Goal: Navigation & Orientation: Find specific page/section

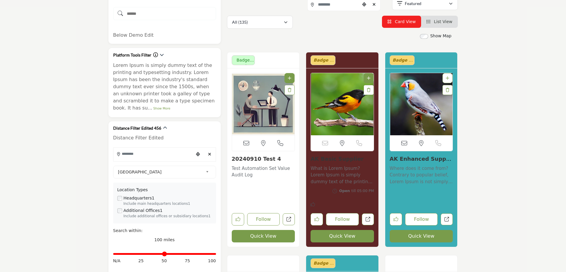
scroll to position [148, 0]
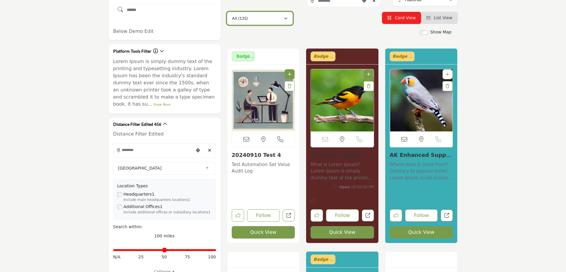
click at [253, 17] on div "All (135)" at bounding box center [258, 18] width 52 height 7
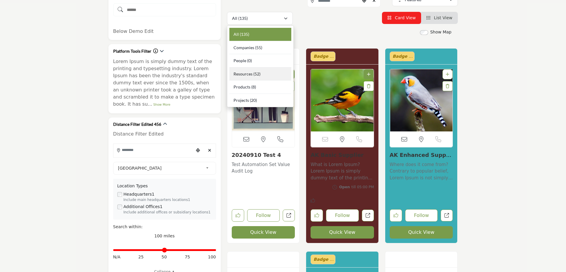
click at [259, 75] on b "(52)" at bounding box center [256, 73] width 7 height 5
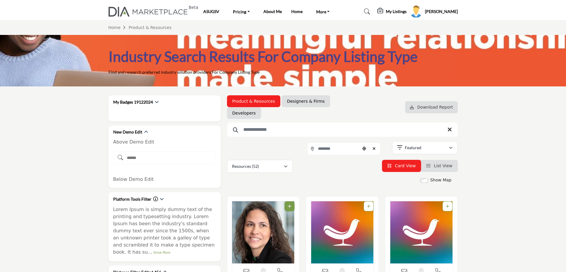
click at [454, 12] on h5 "Rajdip Patel" at bounding box center [441, 12] width 33 height 6
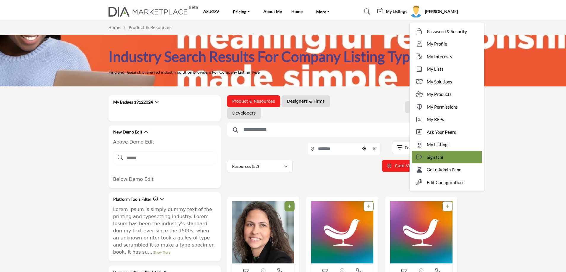
click at [443, 155] on span "Sign Out" at bounding box center [434, 157] width 17 height 7
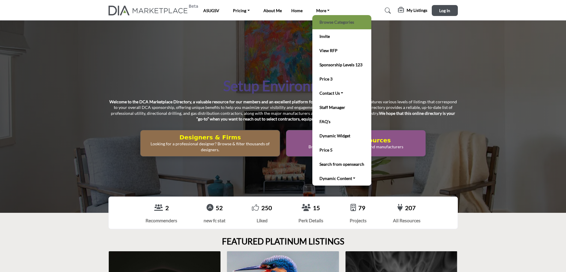
click at [333, 23] on link "Browse Categories" at bounding box center [341, 22] width 53 height 8
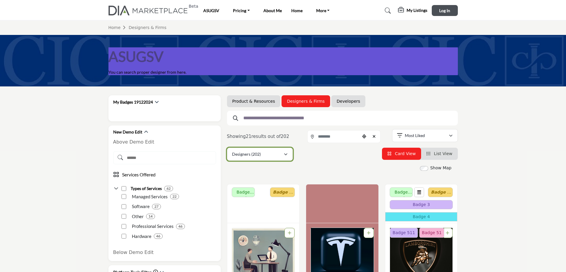
click at [273, 158] on div "Designers (202)" at bounding box center [258, 154] width 52 height 7
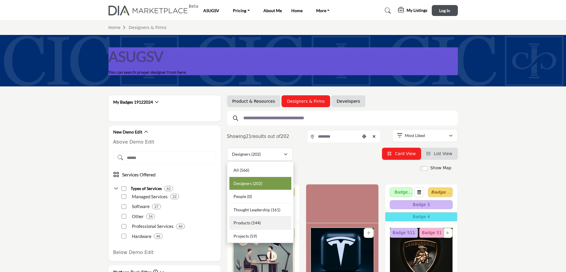
click at [247, 227] on div "Products (144)" at bounding box center [260, 222] width 62 height 13
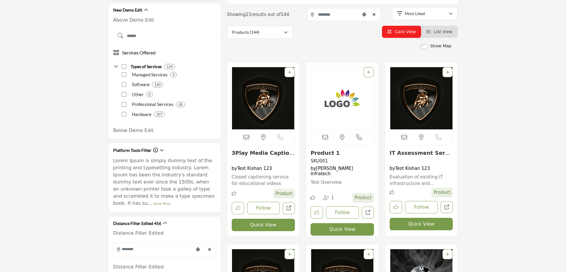
scroll to position [148, 0]
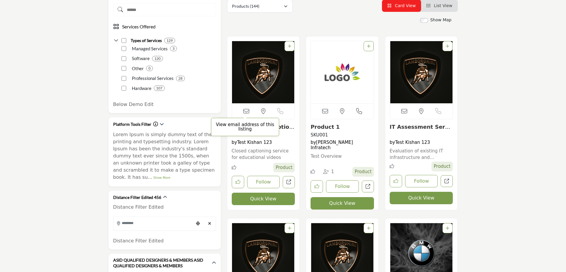
click at [246, 110] on icon at bounding box center [246, 111] width 6 height 6
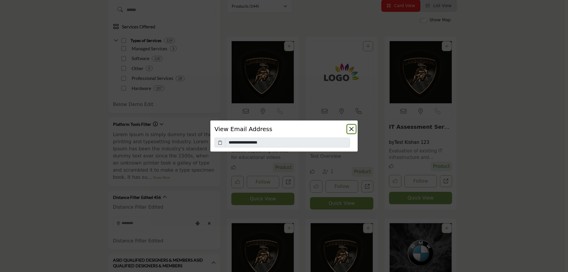
click at [353, 128] on button "Close" at bounding box center [352, 129] width 8 height 8
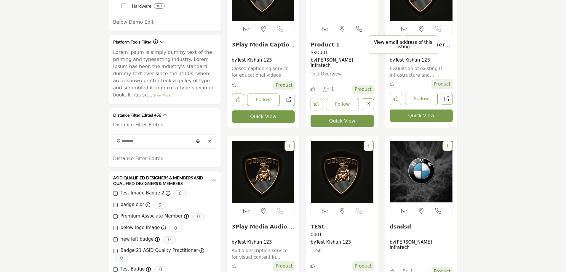
scroll to position [296, 0]
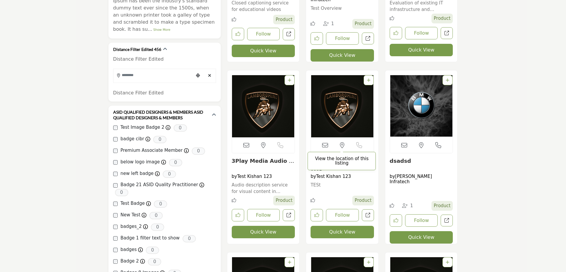
click at [340, 147] on icon at bounding box center [342, 145] width 4 height 6
